Goal: Task Accomplishment & Management: Manage account settings

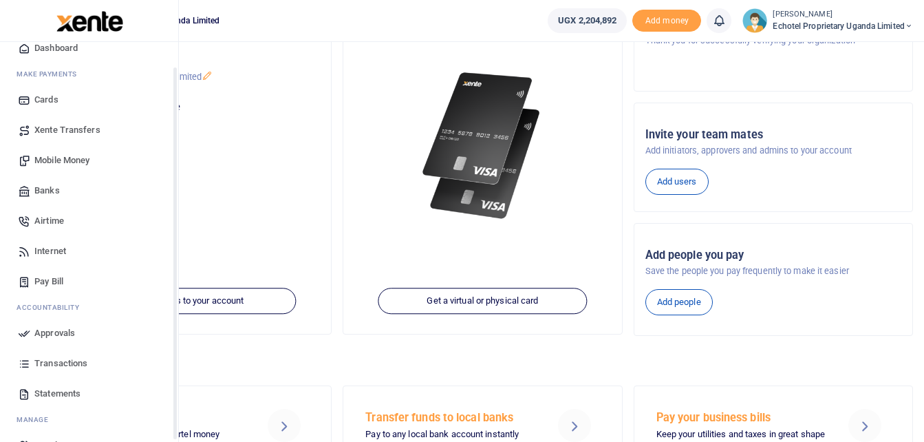
scroll to position [69, 0]
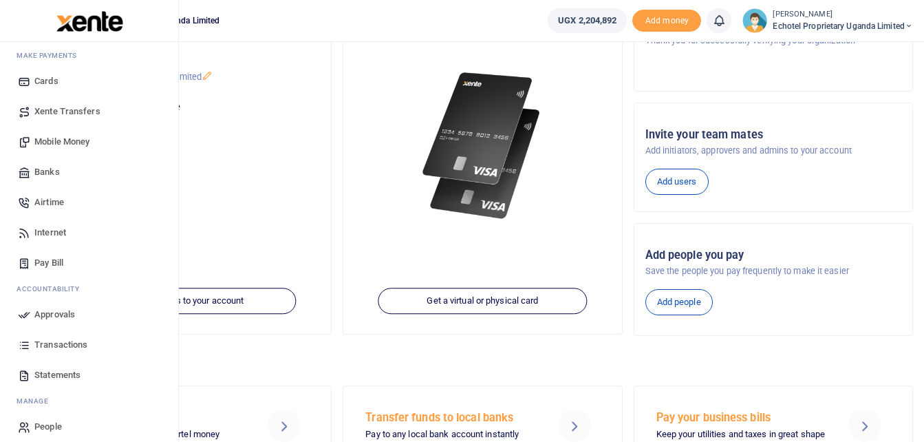
click at [68, 146] on span "Mobile Money" at bounding box center [61, 142] width 55 height 14
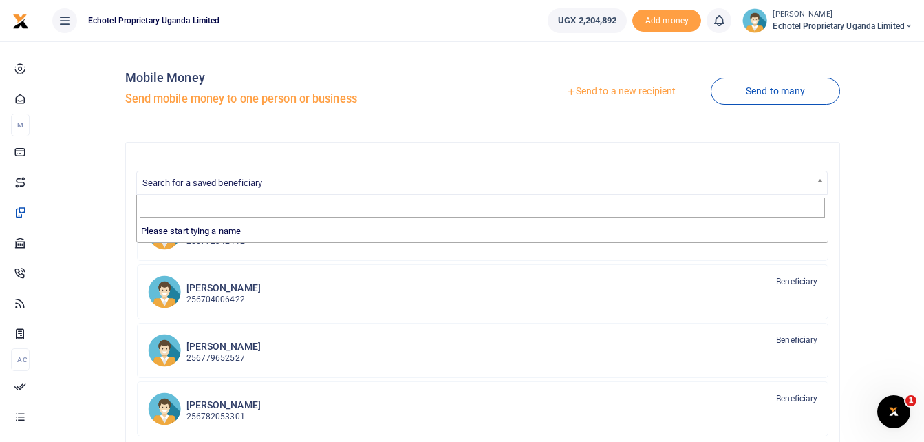
click at [237, 182] on span "Search for a saved beneficiary" at bounding box center [202, 183] width 120 height 10
click at [202, 210] on input "Search" at bounding box center [482, 207] width 685 height 21
type input "T"
type input "ALIN"
click at [596, 89] on link "Send to a new recipient" at bounding box center [621, 91] width 180 height 25
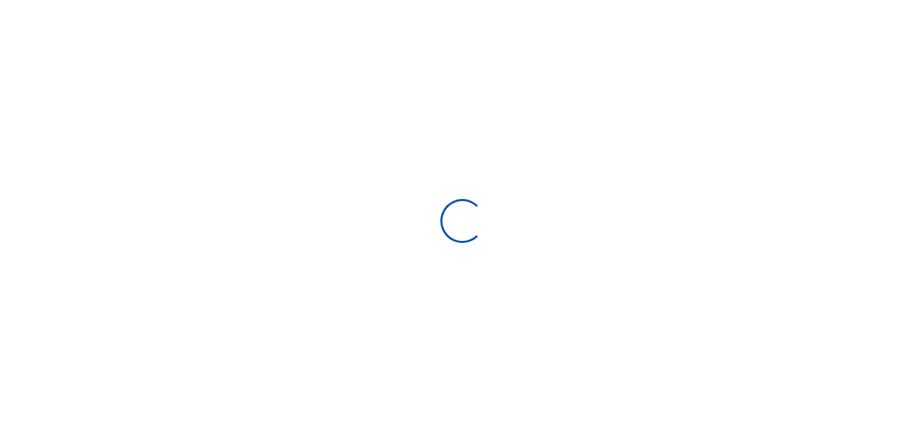
select select
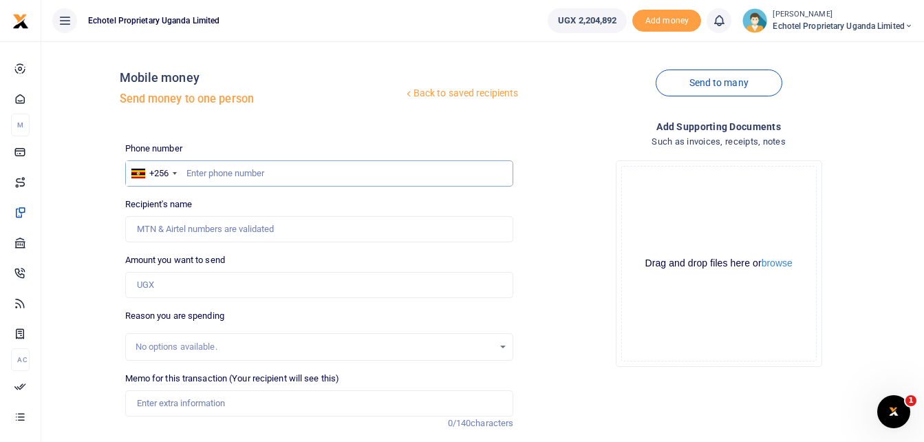
click at [228, 173] on input "text" at bounding box center [319, 173] width 389 height 26
click at [210, 232] on input "Recipient's name" at bounding box center [319, 229] width 389 height 26
type input "Terrence Alinde"
type input "1,700,000"
type input "Cash Advance"
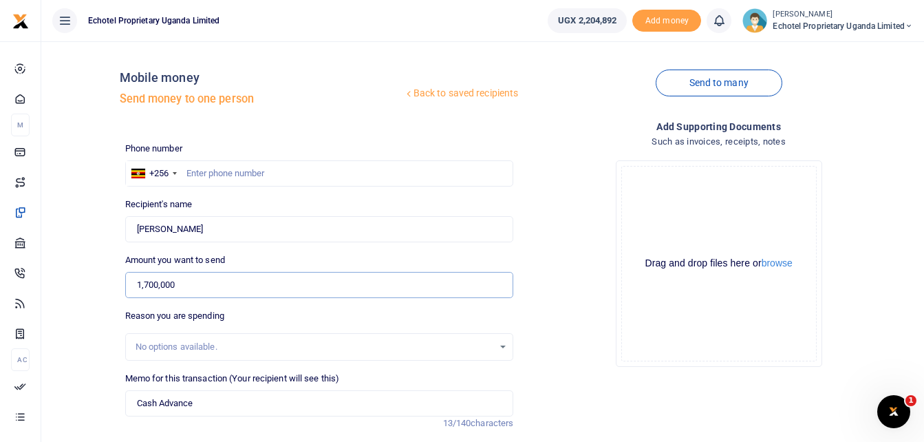
click at [195, 281] on input "1,700,000" at bounding box center [319, 285] width 389 height 26
drag, startPoint x: 186, startPoint y: 281, endPoint x: 127, endPoint y: 285, distance: 58.6
click at [127, 285] on input "1,700,000" at bounding box center [319, 285] width 389 height 26
type input "0"
click at [201, 276] on input "0" at bounding box center [319, 285] width 389 height 26
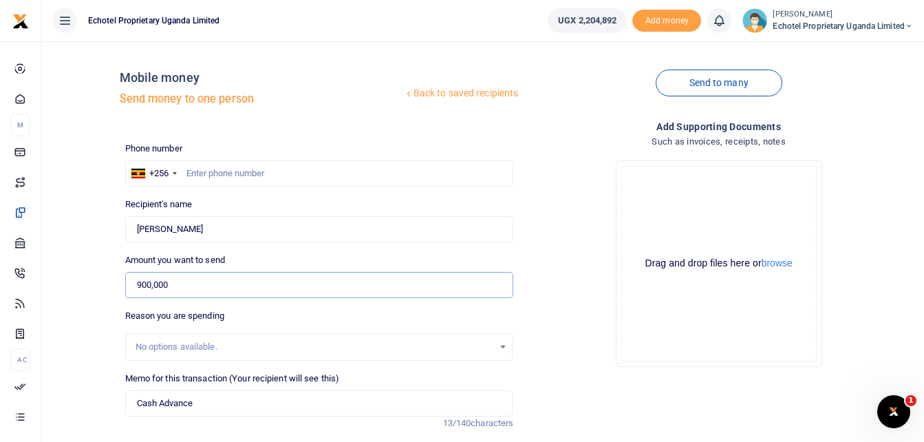
type input "900,000"
click at [566, 323] on div "Drop your files here Drag and drop files here or browse Powered by Uppy" at bounding box center [718, 263] width 389 height 228
click at [250, 173] on input "text" at bounding box center [319, 173] width 389 height 26
click at [567, 162] on div "Drop your files here Drag and drop files here or browse Powered by Uppy" at bounding box center [718, 263] width 389 height 228
click at [162, 226] on input "Terrence Alinde" at bounding box center [319, 229] width 389 height 26
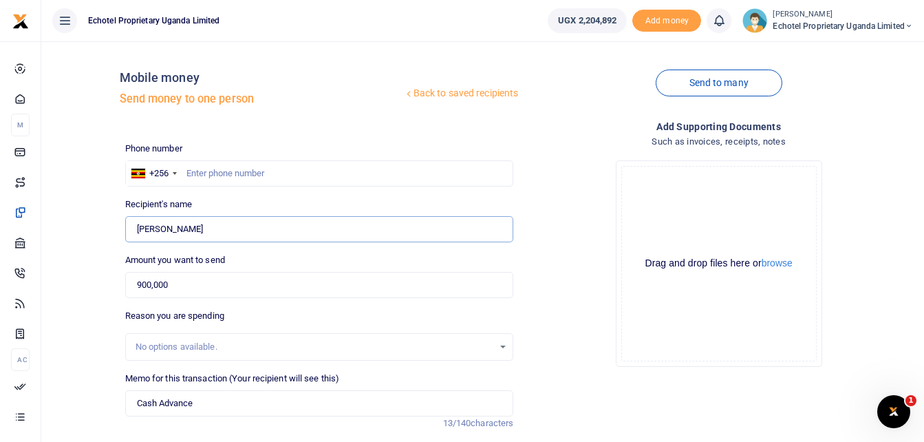
click at [191, 224] on input "Terrence Alinde" at bounding box center [319, 229] width 389 height 26
type input "0776754073"
click at [559, 197] on div "Drop your files here Drag and drop files here or browse Powered by Uppy" at bounding box center [718, 263] width 389 height 228
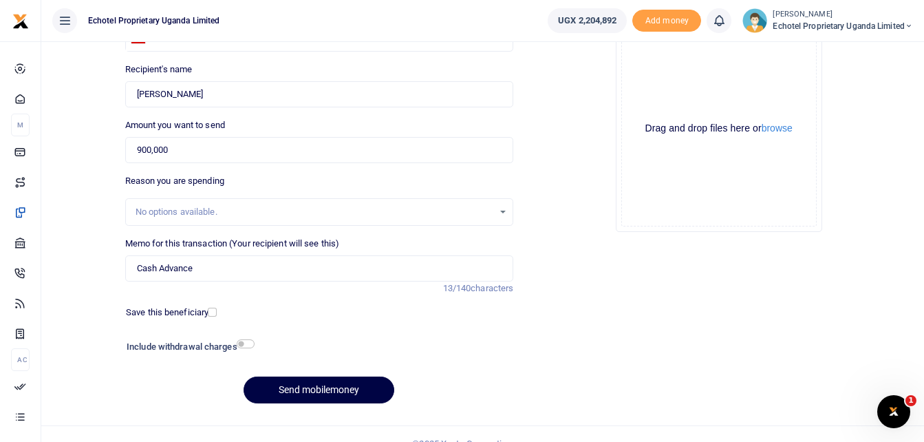
scroll to position [138, 0]
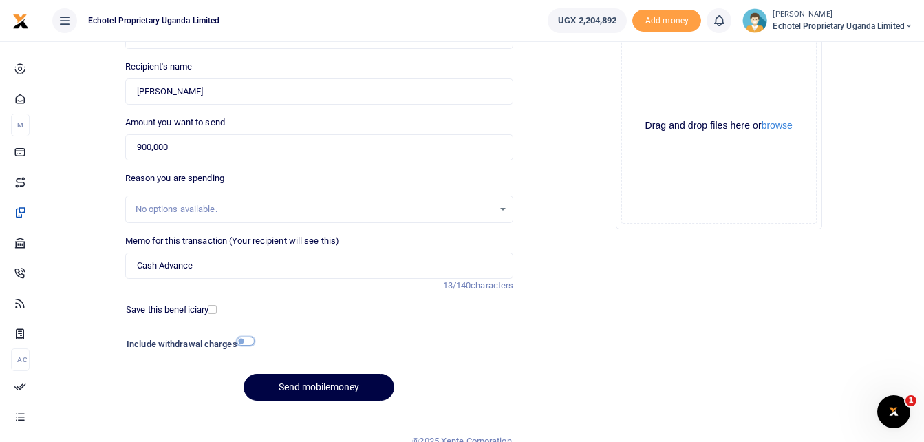
click at [248, 339] on input "checkbox" at bounding box center [246, 340] width 18 height 9
checkbox input "true"
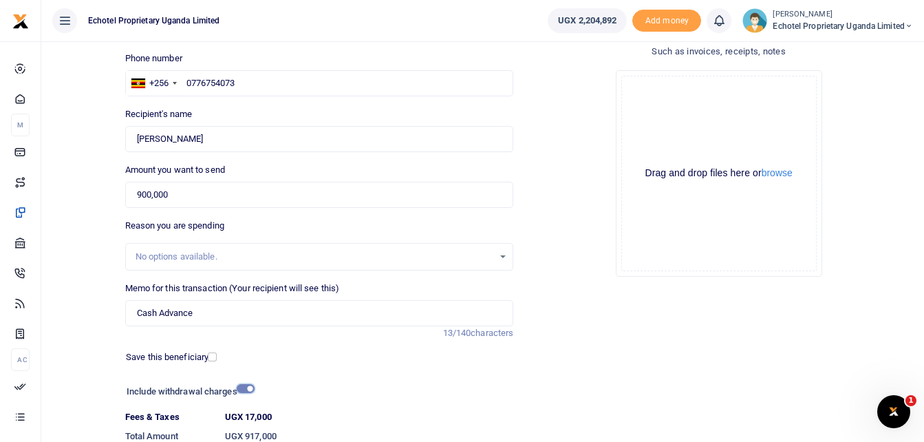
scroll to position [192, 0]
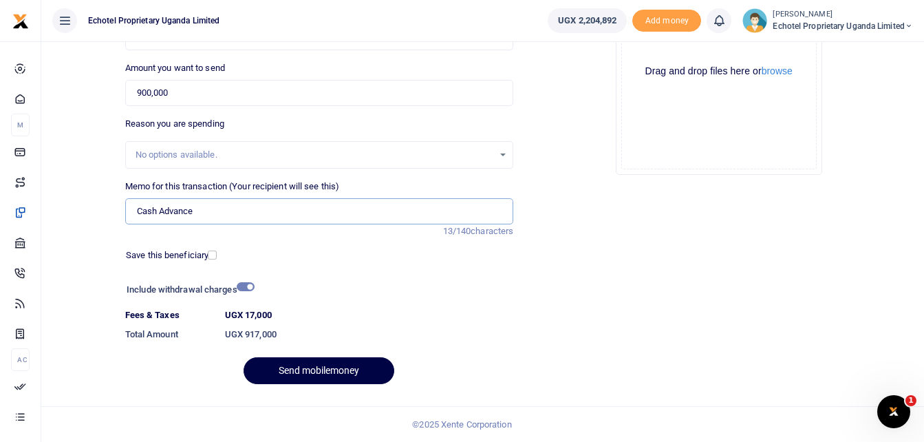
click at [200, 212] on input "Cash Advance" at bounding box center [319, 211] width 389 height 26
drag, startPoint x: 202, startPoint y: 211, endPoint x: 134, endPoint y: 210, distance: 67.4
click at [134, 210] on input "Cash Advance" at bounding box center [319, 211] width 389 height 26
click at [212, 215] on input "Cash Advance" at bounding box center [319, 211] width 389 height 26
type input "C"
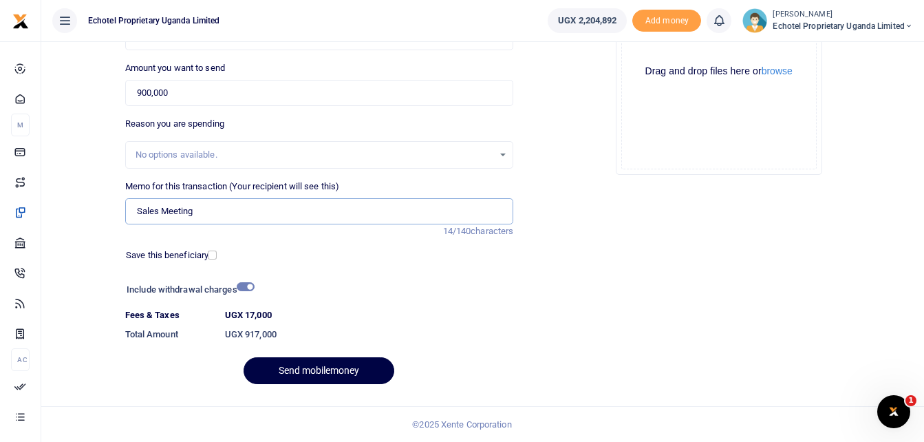
click at [215, 212] on input "Sales Meeting" at bounding box center [319, 211] width 389 height 26
click at [162, 208] on input "Sales Meeting" at bounding box center [319, 211] width 389 height 26
click at [197, 209] on input "Sales Meeting" at bounding box center [319, 211] width 389 height 26
type input "Sales Meeting"
click at [407, 276] on div "Phone number +256 Uganda +256 0776754073 Phone is required. Recipient's name Fo…" at bounding box center [320, 173] width 400 height 446
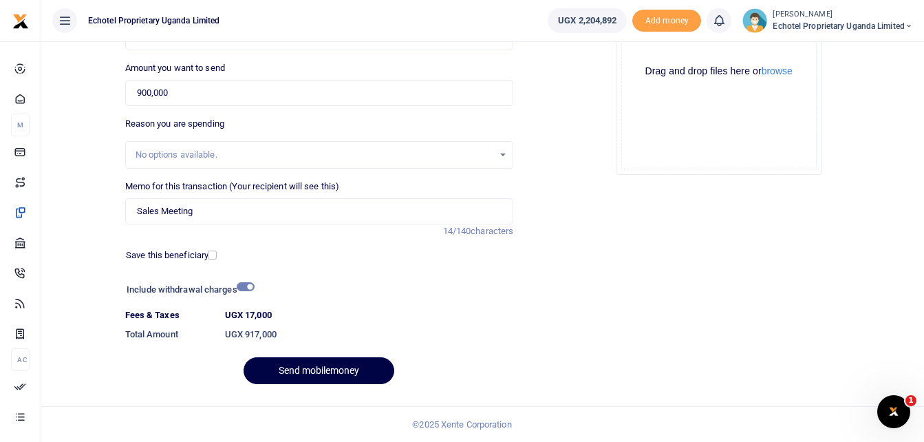
click at [741, 258] on div "Add supporting Documents Such as invoices, receipts, notes Drop your files here…" at bounding box center [719, 161] width 400 height 469
click at [315, 368] on button "Send mobilemoney" at bounding box center [319, 370] width 151 height 27
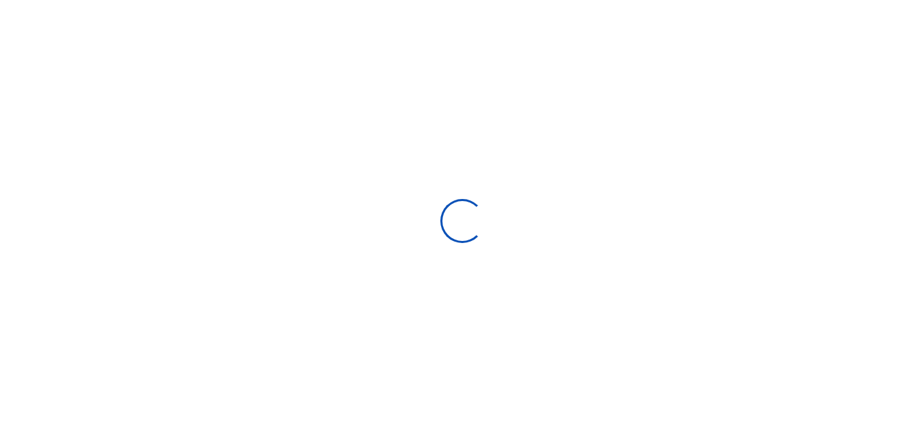
scroll to position [154, 0]
select select "Loading bundles"
select select
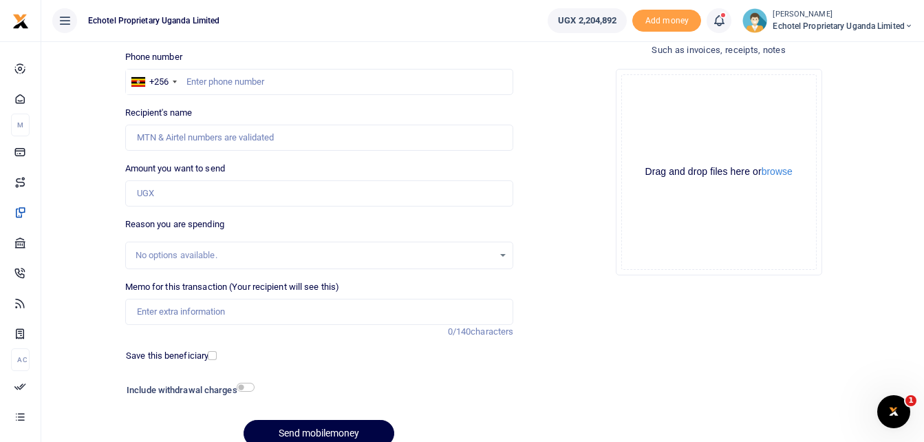
scroll to position [0, 0]
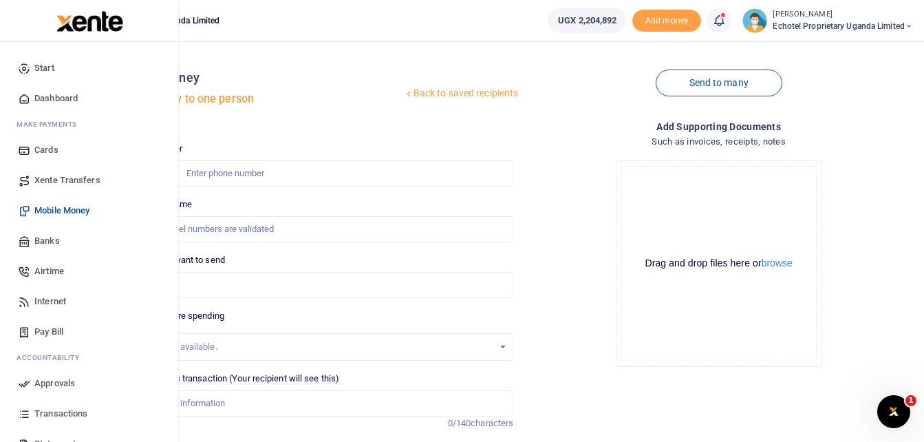
click at [45, 380] on span "Approvals" at bounding box center [54, 383] width 41 height 14
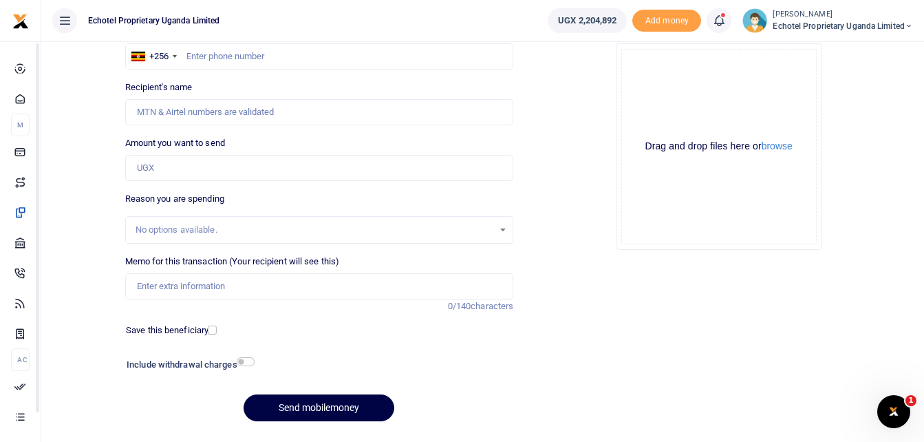
scroll to position [154, 0]
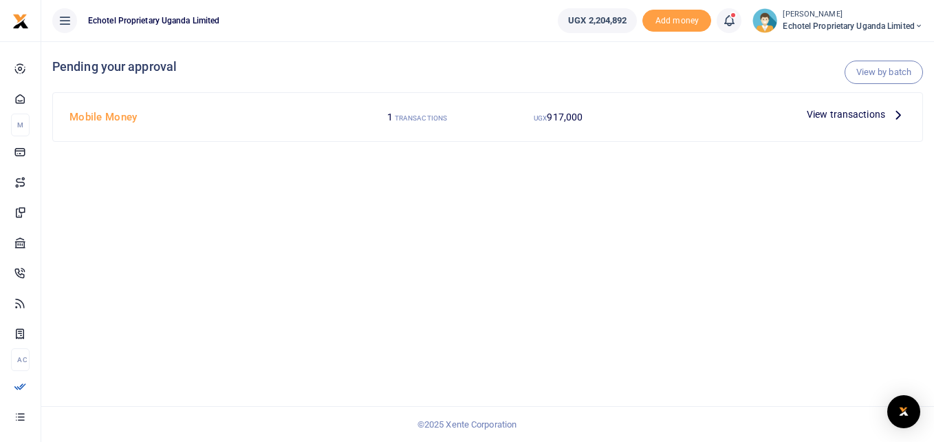
click at [898, 114] on icon at bounding box center [898, 114] width 15 height 15
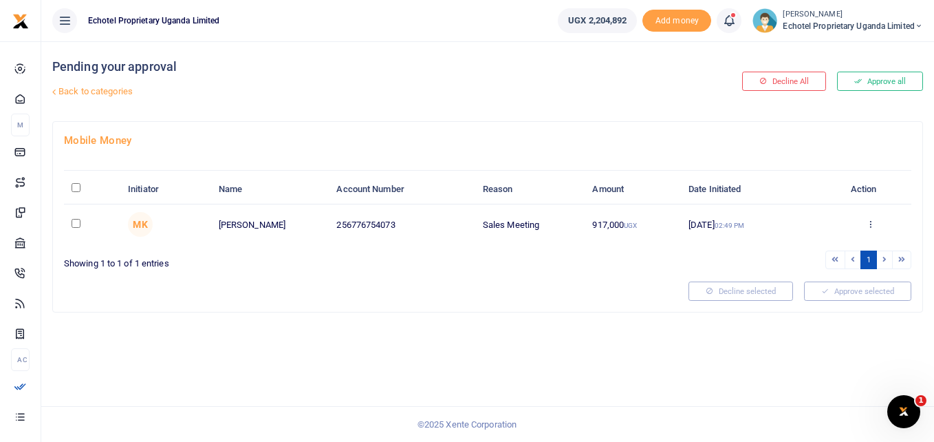
click at [77, 220] on input "checkbox" at bounding box center [76, 223] width 9 height 9
checkbox input "true"
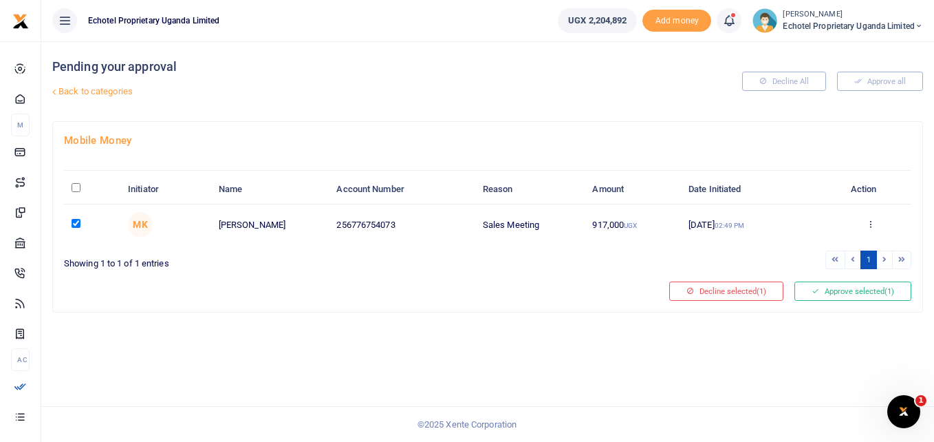
click at [76, 190] on input "\a \a : activate to sort column descending" at bounding box center [76, 187] width 9 height 9
checkbox input "true"
click at [848, 292] on button "Approve selected (1)" at bounding box center [853, 290] width 117 height 19
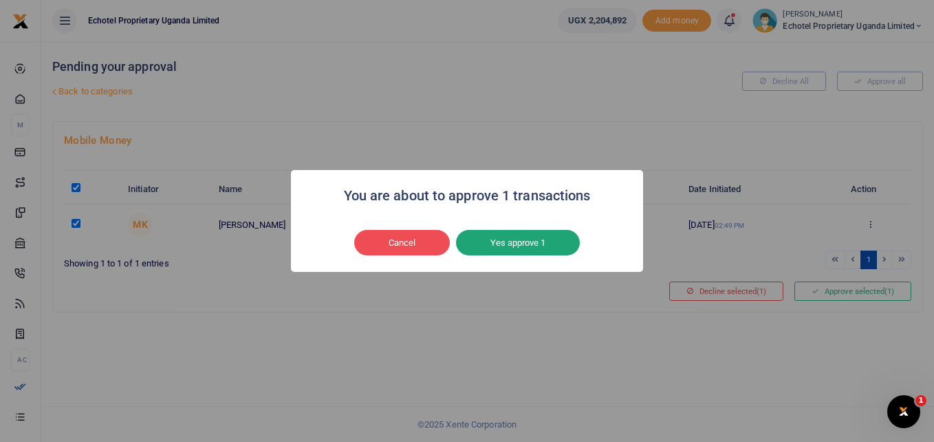
click at [513, 245] on button "Yes approve 1" at bounding box center [518, 243] width 124 height 26
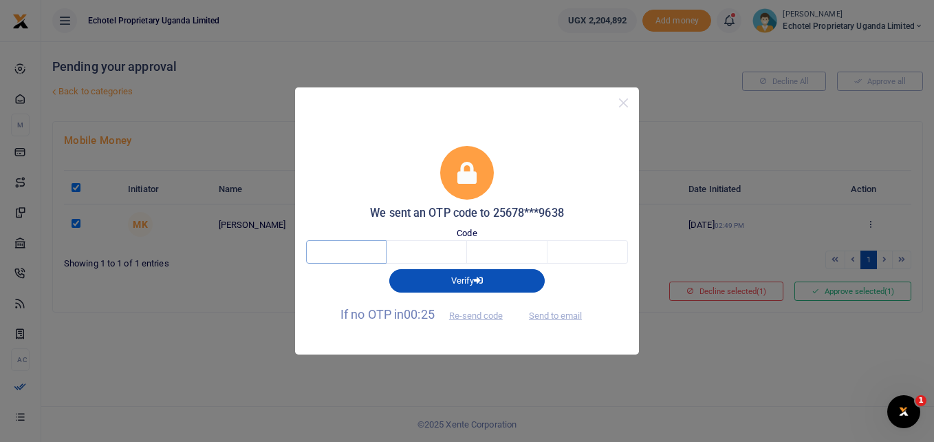
click at [339, 255] on input "text" at bounding box center [346, 251] width 81 height 23
type input "7"
type input "4"
type input "9"
type input "2"
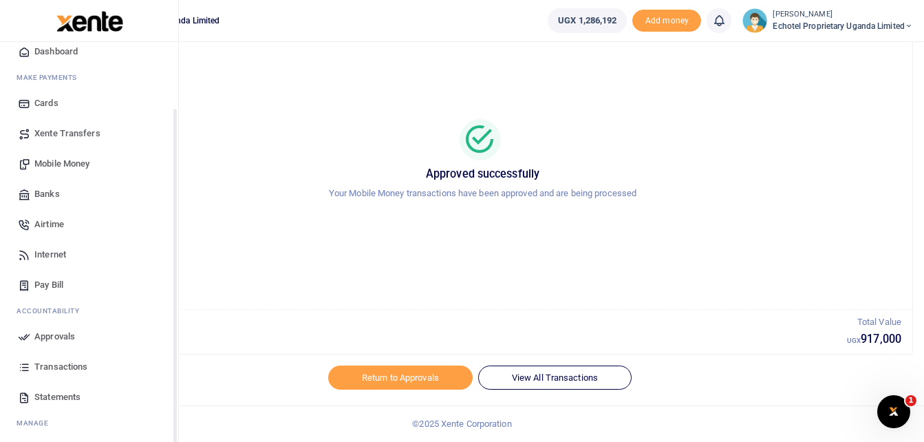
scroll to position [79, 0]
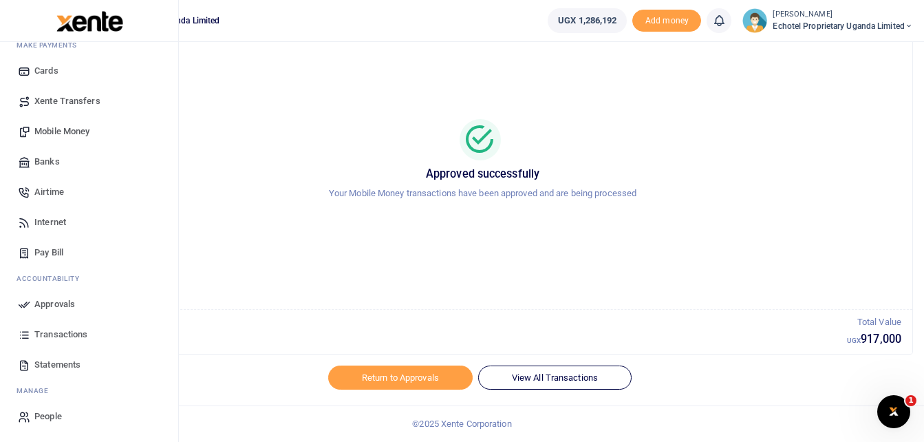
click at [25, 336] on icon at bounding box center [24, 334] width 12 height 12
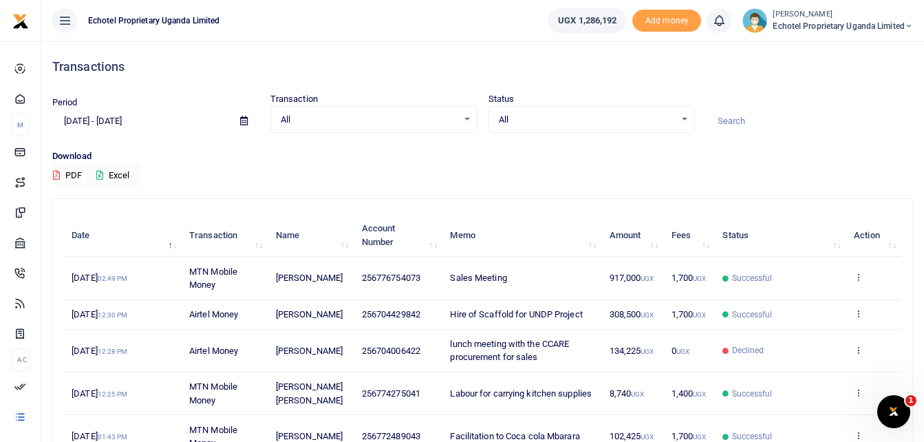
click at [864, 272] on td "View details Send again" at bounding box center [873, 278] width 55 height 43
click at [858, 277] on icon at bounding box center [858, 277] width 9 height 10
click at [814, 296] on link "View details" at bounding box center [807, 299] width 109 height 19
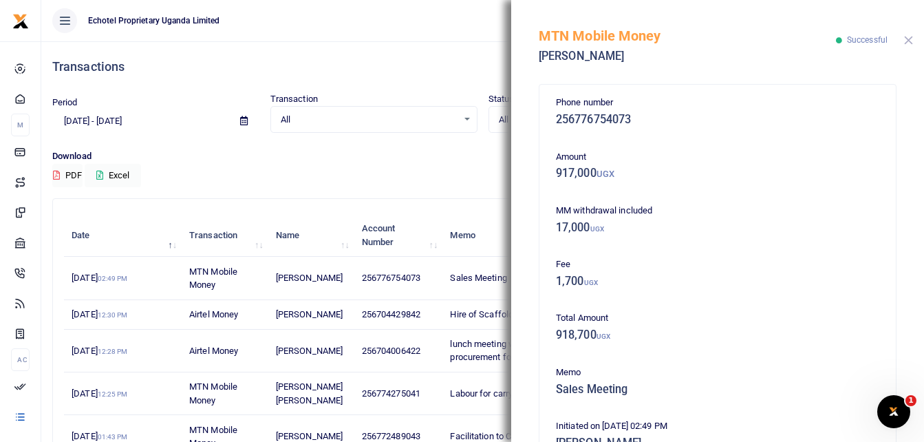
click at [910, 39] on button "Close" at bounding box center [908, 40] width 9 height 9
